Goal: Transaction & Acquisition: Obtain resource

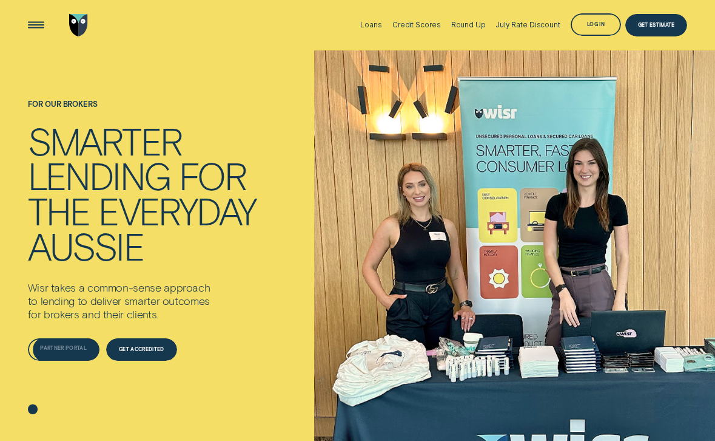
click at [51, 342] on div "Partner Portal" at bounding box center [64, 349] width 72 height 22
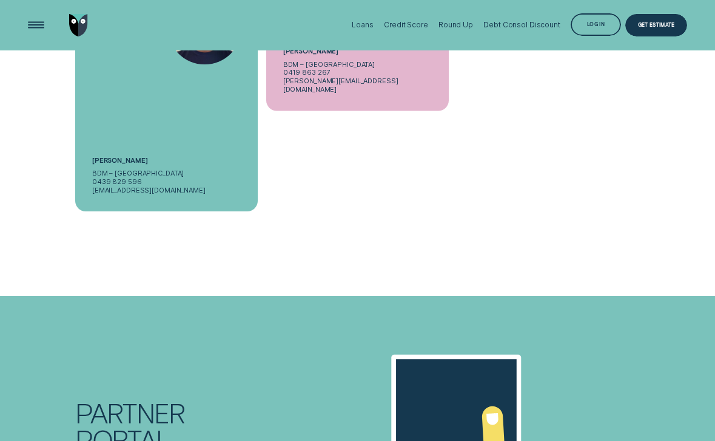
scroll to position [3459, 0]
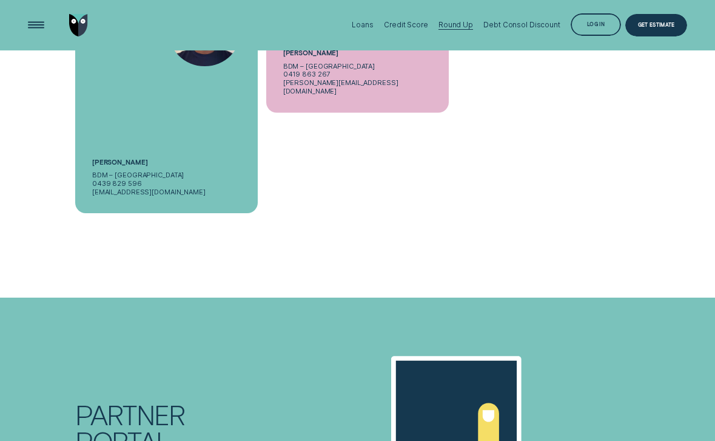
click at [455, 21] on div "Round Up" at bounding box center [456, 25] width 35 height 8
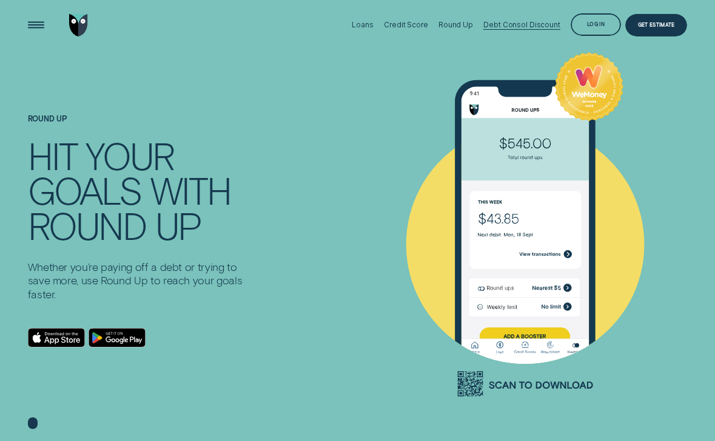
click at [522, 25] on div "Debt Consol Discount" at bounding box center [522, 25] width 77 height 8
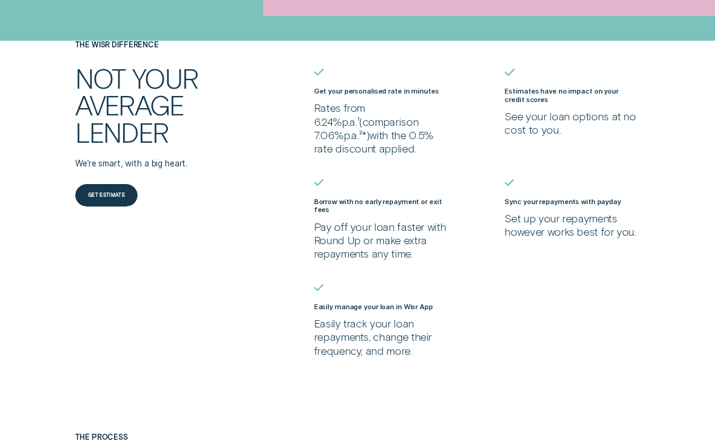
scroll to position [668, 0]
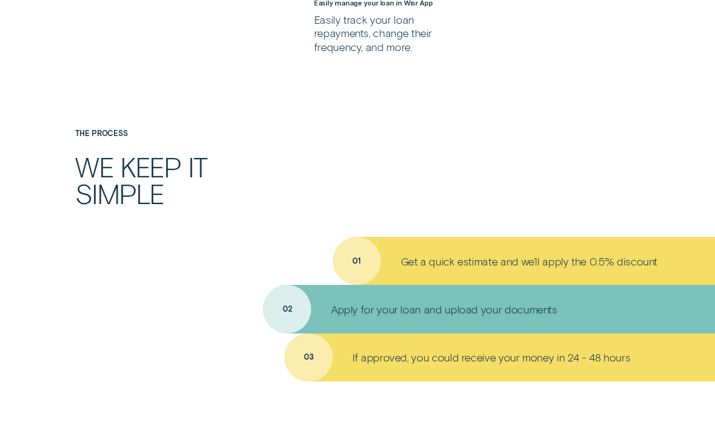
click at [448, 257] on p "Get a quick estimate and we’ll apply the 0.5% discount" at bounding box center [529, 260] width 257 height 13
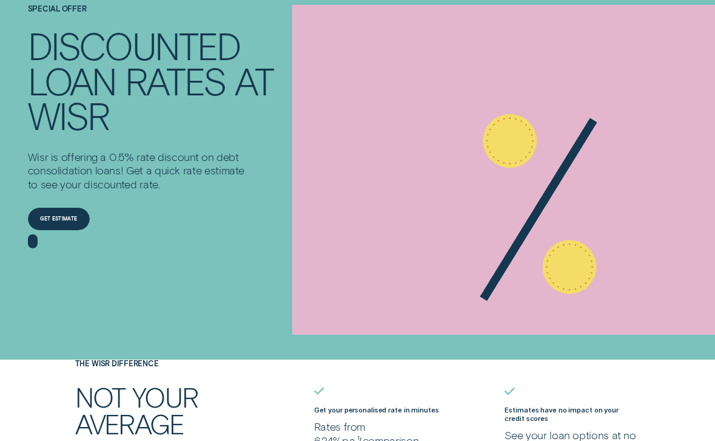
scroll to position [0, 0]
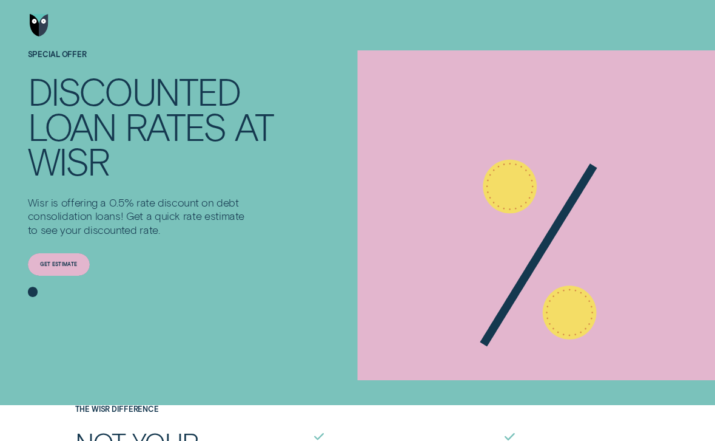
click at [70, 262] on div "Get estimate" at bounding box center [58, 264] width 37 height 4
